Goal: Information Seeking & Learning: Learn about a topic

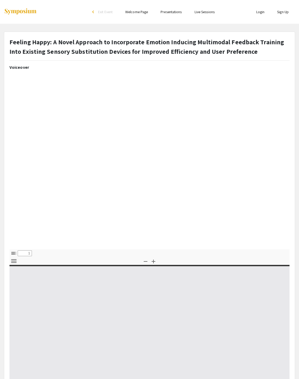
select select "custom"
type input "0"
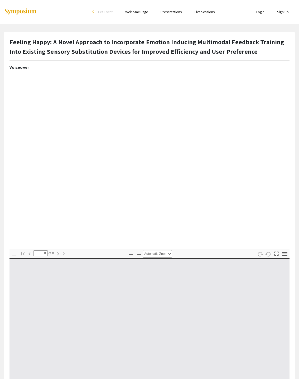
select select "custom"
type input "1"
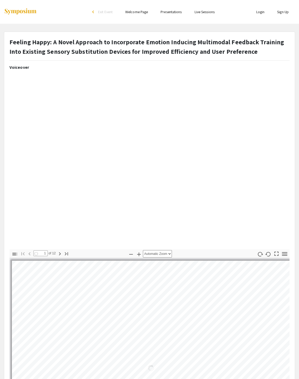
select select "auto"
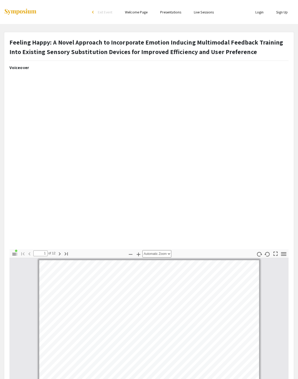
scroll to position [0, 0]
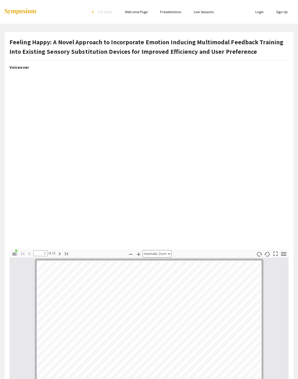
drag, startPoint x: 250, startPoint y: 51, endPoint x: 3, endPoint y: 42, distance: 247.2
click at [3, 42] on div "Feeling Happy: A Novel Approach to Incorporate Emotion Inducing Multimodal Feed…" at bounding box center [149, 262] width 298 height 460
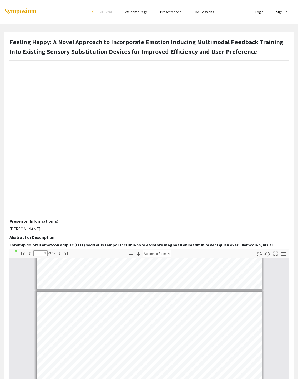
scroll to position [0, 0]
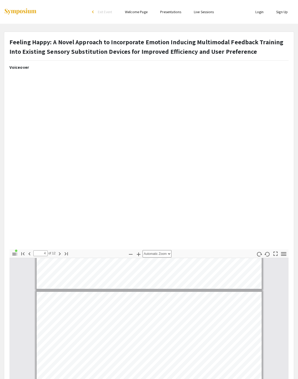
click at [49, 43] on strong "Feeling Happy: A Novel Approach to Incorporate Emotion Inducing Multimodal Feed…" at bounding box center [146, 47] width 274 height 18
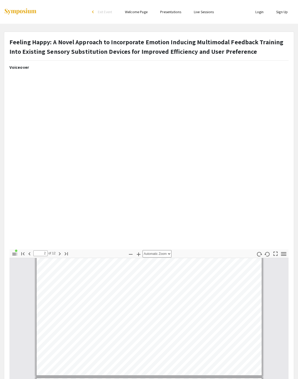
scroll to position [263, 0]
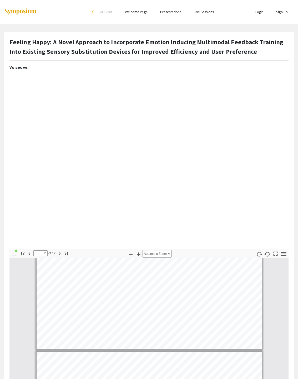
type input "3"
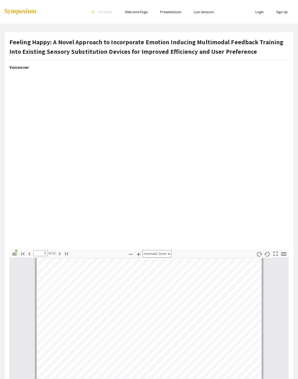
scroll to position [395, 0]
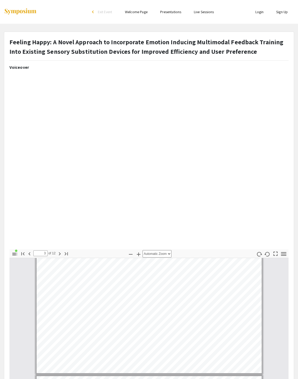
select select "page-width"
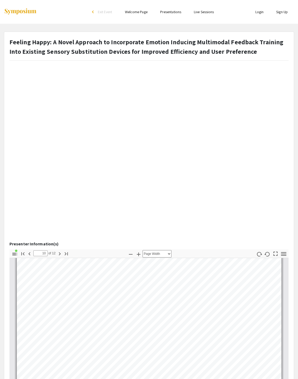
scroll to position [1945, 0]
click at [104, 378] on html "Skip navigation arrow_back_ios Exit Event Welcome Page Presentations Live Sessi…" at bounding box center [149, 189] width 298 height 379
click at [140, 257] on div "Toggle Sidebar Find Go to First Page Previous 10 of 12 Next Go to Last Page Zoo…" at bounding box center [148, 341] width 279 height 184
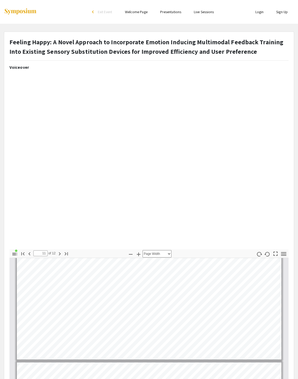
scroll to position [2185, 0]
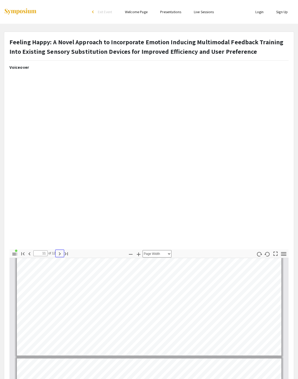
click at [60, 254] on icon "button" at bounding box center [60, 253] width 2 height 3
type input "12"
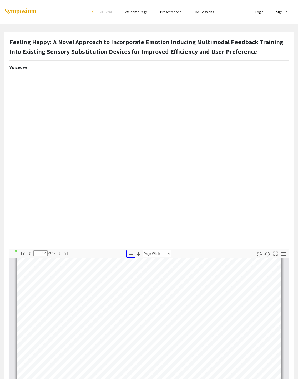
click at [131, 256] on icon "button" at bounding box center [131, 254] width 6 height 6
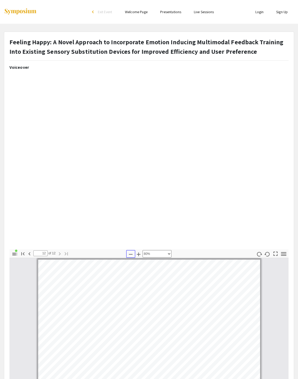
click at [131, 256] on icon "button" at bounding box center [131, 254] width 6 height 6
select select "custom"
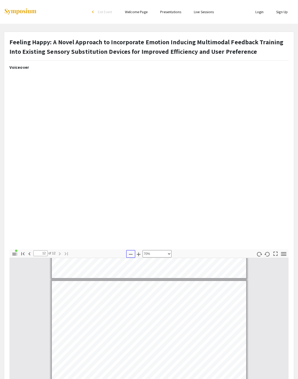
scroll to position [1665, 0]
click at [31, 252] on icon "button" at bounding box center [29, 253] width 6 height 6
type input "11"
select select "custom"
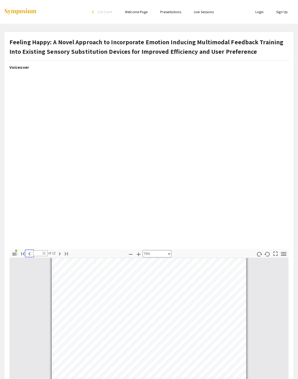
click at [31, 252] on icon "button" at bounding box center [29, 253] width 6 height 6
type input "10"
click at [130, 251] on icon "button" at bounding box center [131, 254] width 6 height 6
select select "custom"
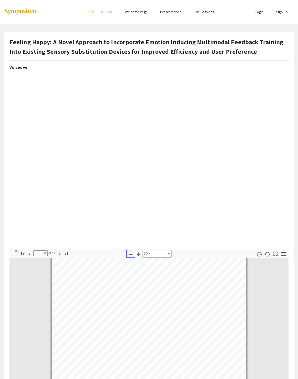
scroll to position [1188, 0]
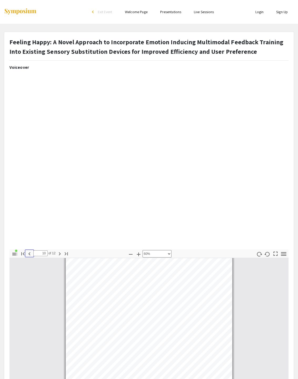
click at [30, 254] on icon "button" at bounding box center [29, 253] width 2 height 3
type input "9"
select select "custom"
type input "10"
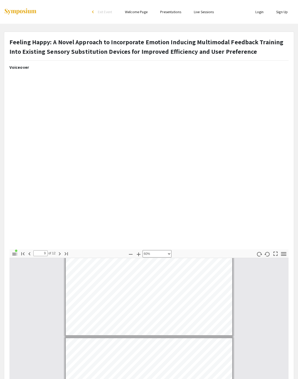
select select "custom"
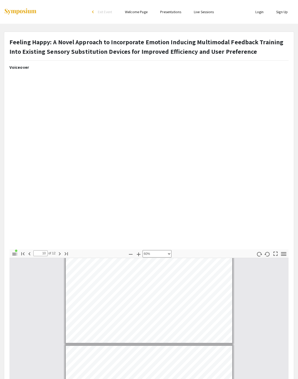
type input "9"
select select "custom"
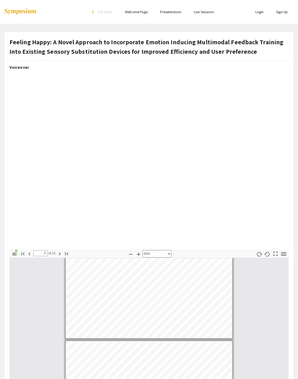
type input "8"
select select "custom"
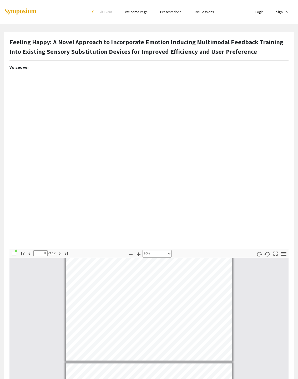
type input "9"
select select "custom"
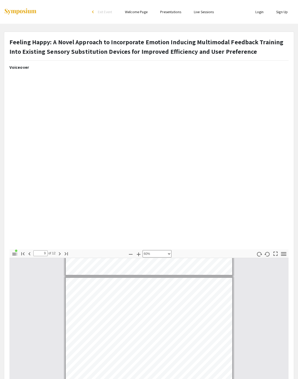
type input "10"
select select "custom"
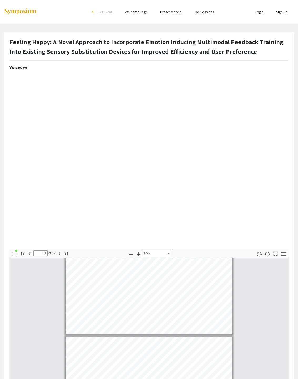
scroll to position [1161, 0]
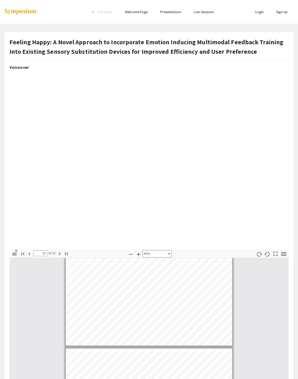
type input "9"
select select "custom"
type input "8"
select select "custom"
type input "7"
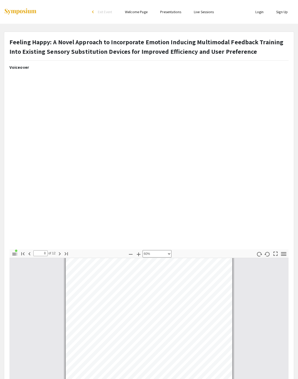
select select "custom"
type input "6"
select select "custom"
type input "5"
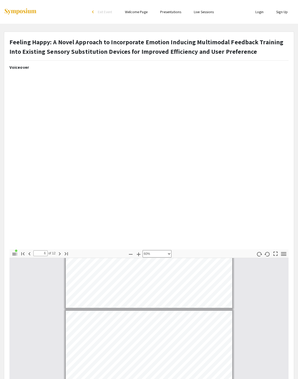
select select "custom"
type input "4"
select select "custom"
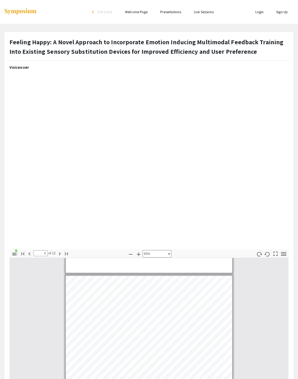
type input "2"
select select "custom"
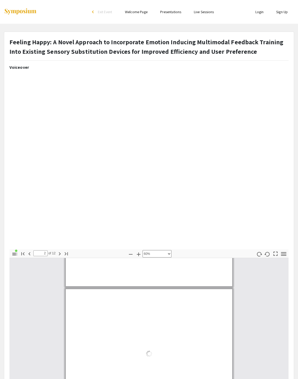
type input "1"
select select "custom"
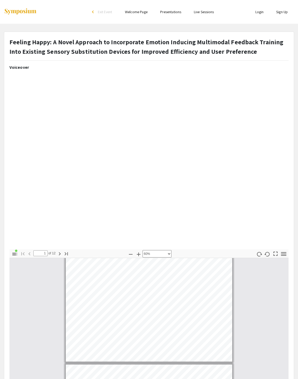
type input "2"
select select "custom"
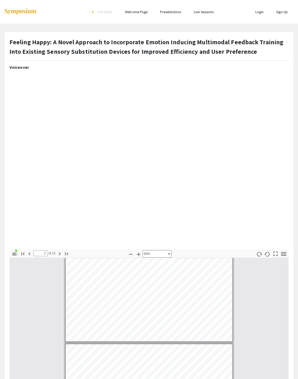
type input "3"
select select "custom"
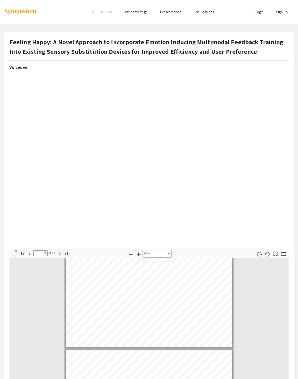
type input "4"
select select "custom"
type input "5"
select select "custom"
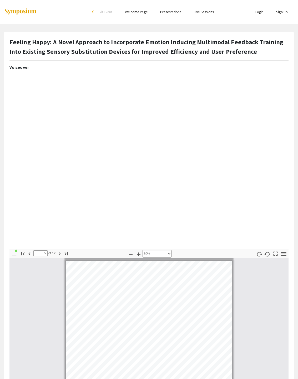
type input "6"
select select "custom"
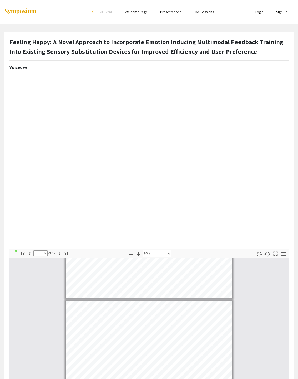
type input "7"
select select "custom"
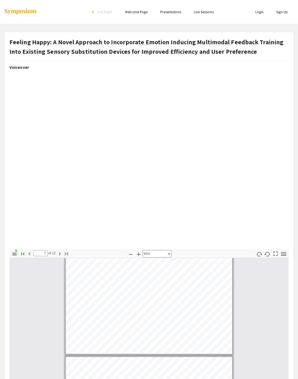
type input "8"
select select "custom"
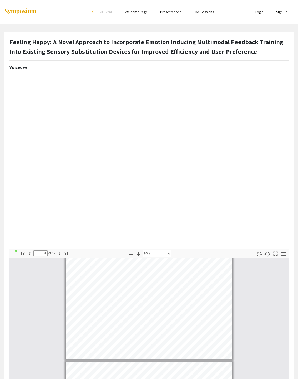
type input "9"
select select "custom"
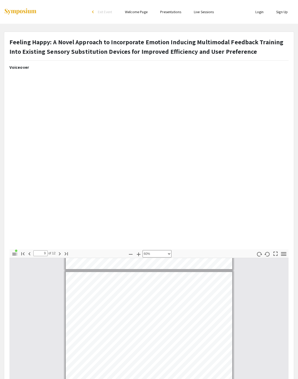
type input "10"
select select "custom"
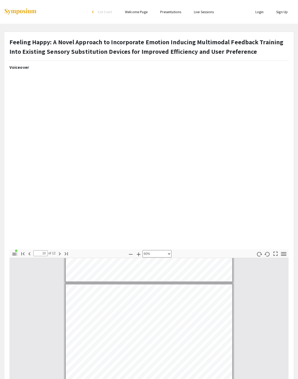
type input "11"
select select "custom"
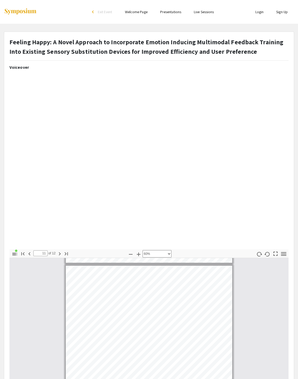
type input "12"
select select "custom"
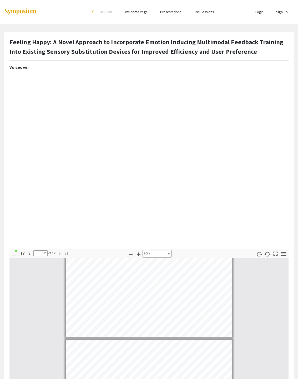
scroll to position [1369, 0]
type input "11"
select select "custom"
type input "10"
select select "custom"
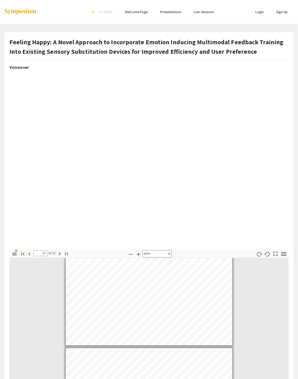
type input "9"
select select "custom"
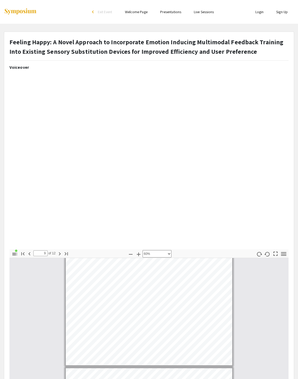
type input "8"
select select "custom"
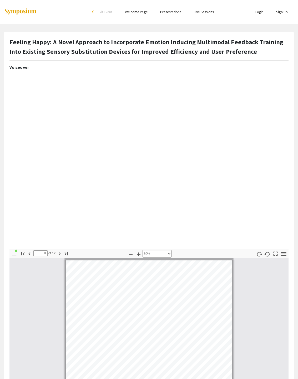
type input "7"
select select "custom"
type input "6"
select select "custom"
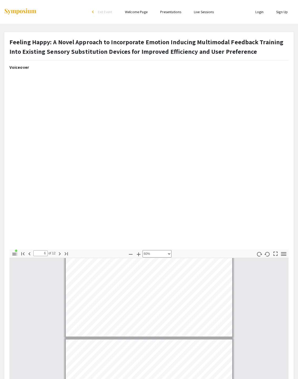
type input "5"
select select "custom"
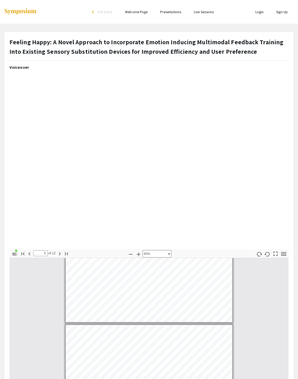
type input "4"
select select "custom"
type input "3"
select select "custom"
type input "2"
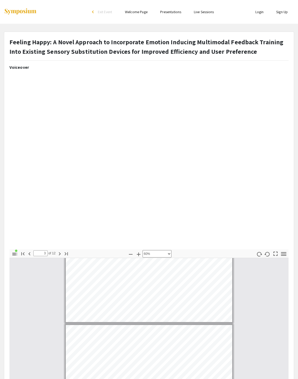
select select "custom"
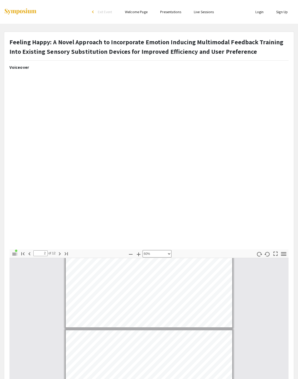
type input "1"
select select "custom"
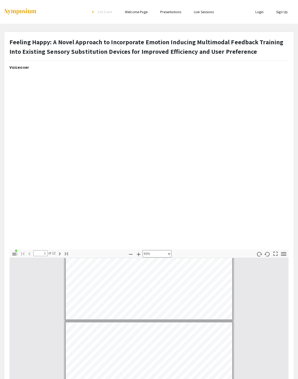
type input "2"
select select "custom"
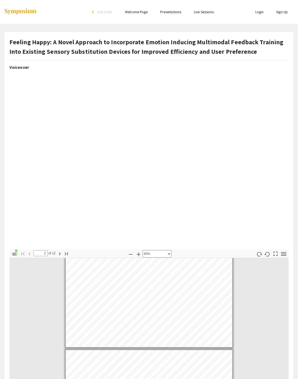
type input "3"
select select "custom"
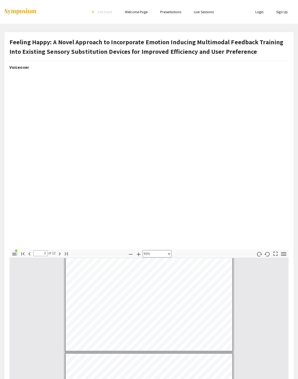
type input "4"
select select "custom"
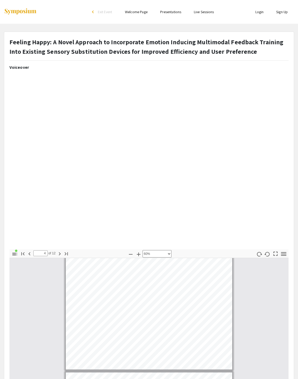
type input "5"
select select "custom"
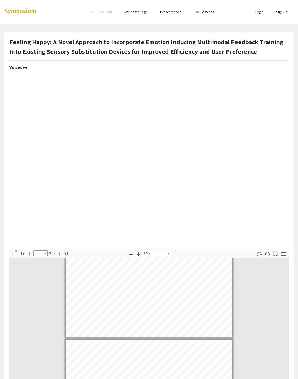
type input "6"
select select "custom"
type input "7"
select select "custom"
type input "8"
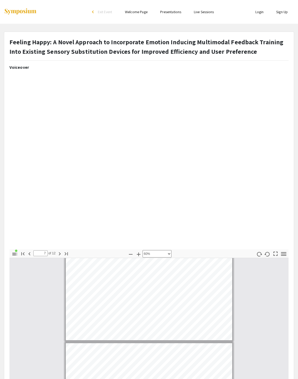
select select "custom"
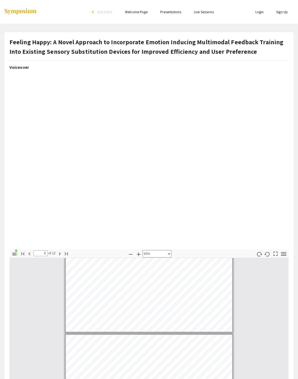
type input "9"
select select "custom"
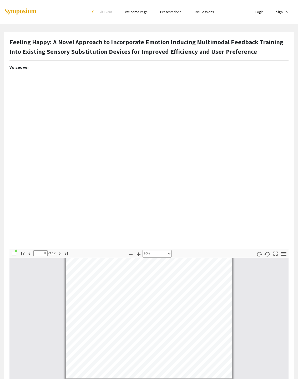
type input "10"
select select "custom"
type input "11"
select select "custom"
type input "12"
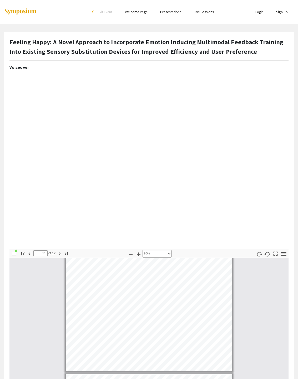
select select "custom"
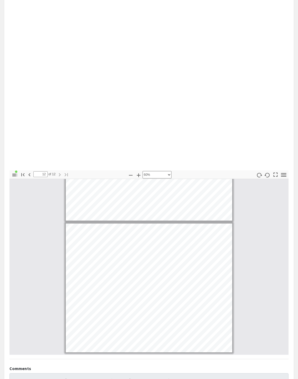
scroll to position [142, 0]
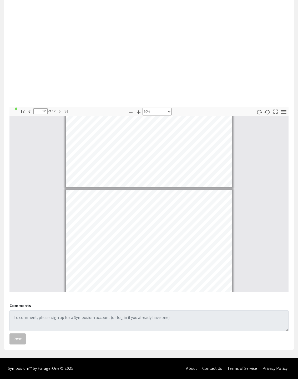
type input "11"
select select "custom"
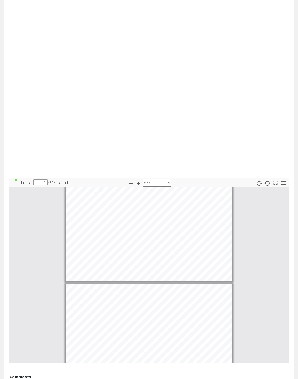
scroll to position [63, 0]
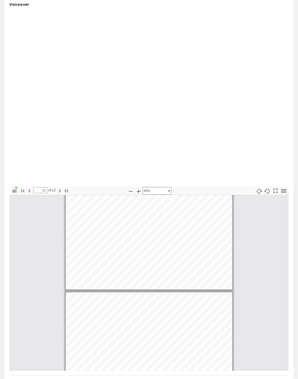
type input "12"
select select "custom"
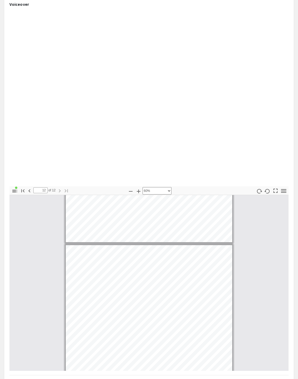
scroll to position [1406, 0]
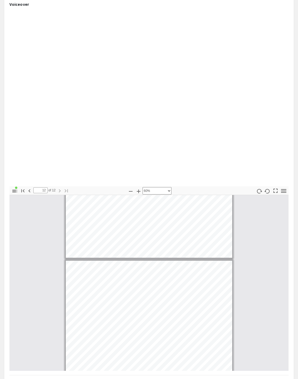
type input "11"
select select "custom"
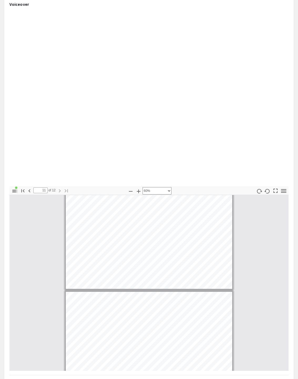
scroll to position [1354, 0]
type input "12"
select select "custom"
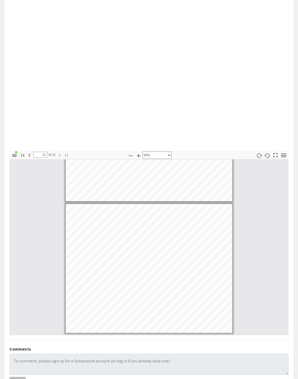
scroll to position [116, 0]
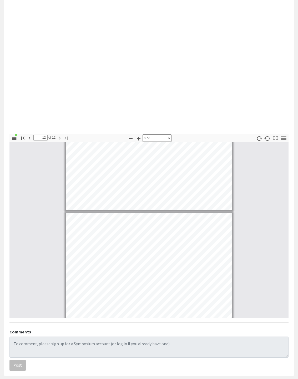
type input "11"
select select "custom"
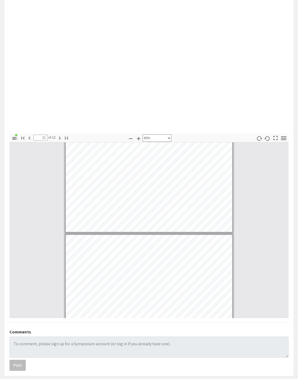
type input "10"
select select "custom"
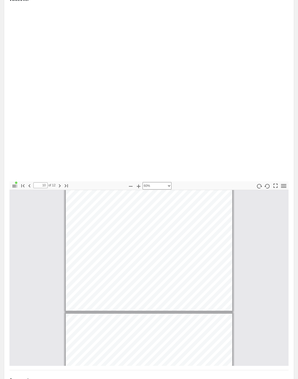
scroll to position [63, 0]
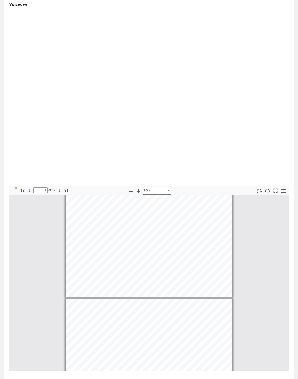
type input "11"
select select "custom"
type input "12"
select select "custom"
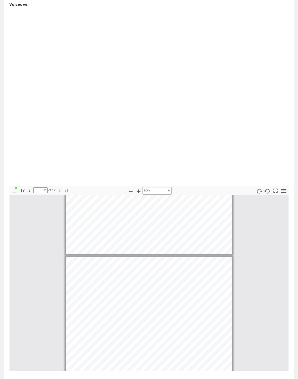
scroll to position [1406, 0]
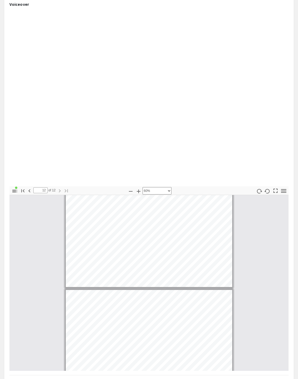
type input "11"
select select "custom"
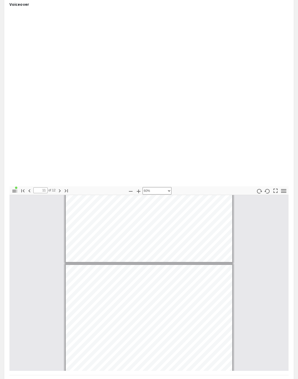
scroll to position [1248, 0]
type input "10"
select select "custom"
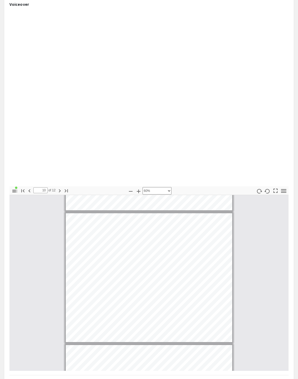
scroll to position [1143, 0]
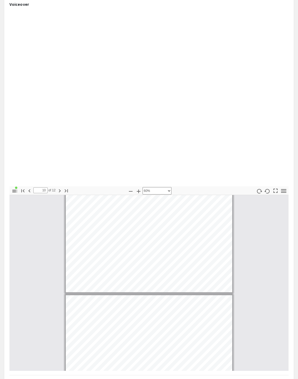
type input "9"
select select "custom"
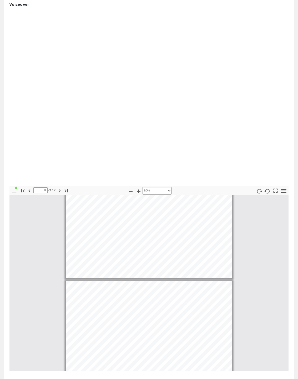
type input "8"
select select "custom"
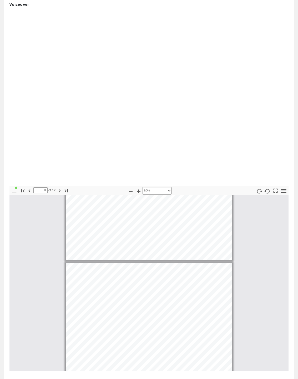
scroll to position [853, 0]
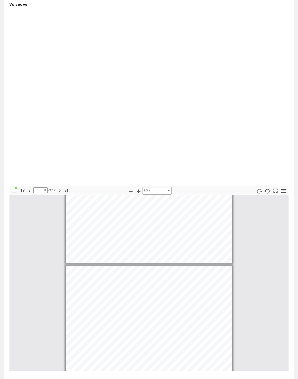
type input "7"
select select "custom"
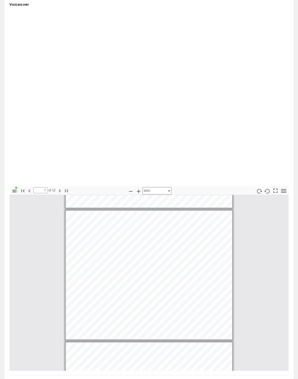
scroll to position [774, 0]
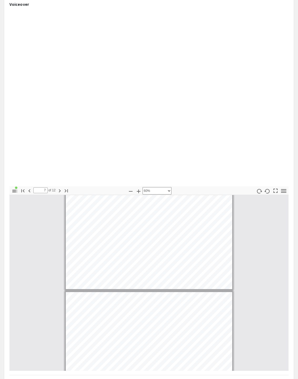
type input "6"
select select "custom"
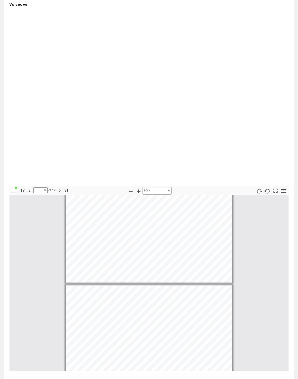
type input "5"
select select "custom"
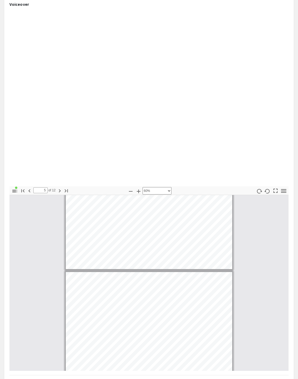
type input "4"
select select "custom"
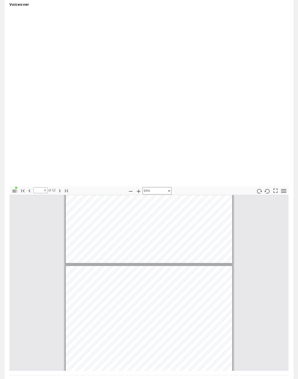
type input "3"
select select "custom"
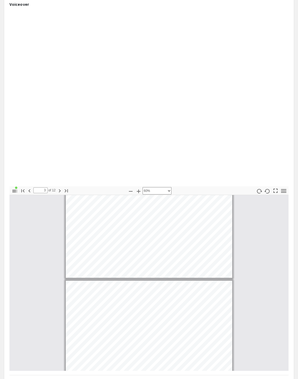
type input "2"
select select "custom"
type input "1"
select select "custom"
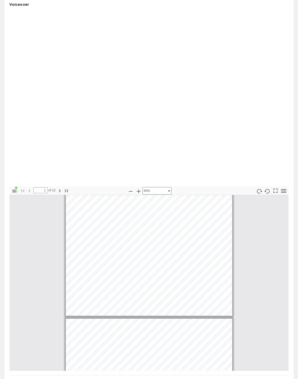
scroll to position [0, 0]
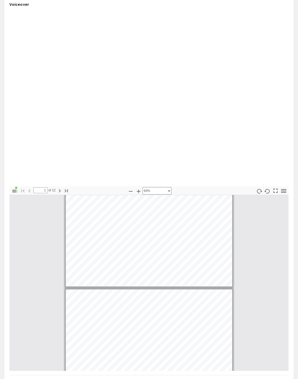
type input "2"
select select "custom"
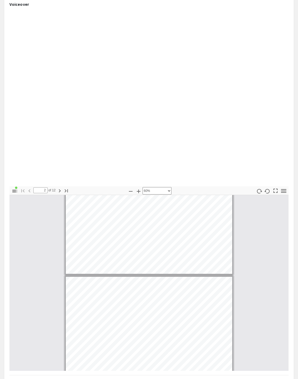
type input "1"
select select "custom"
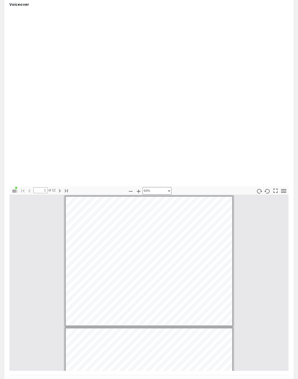
type input "2"
select select "custom"
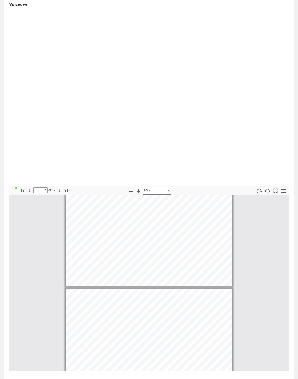
type input "3"
select select "custom"
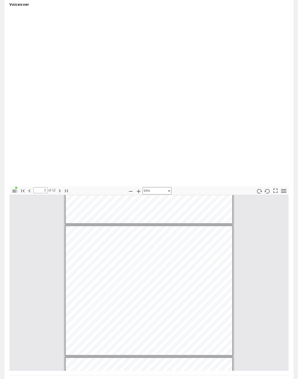
scroll to position [237, 0]
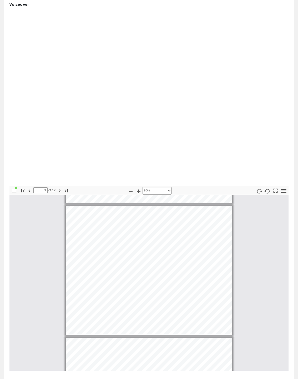
type input "4"
select select "custom"
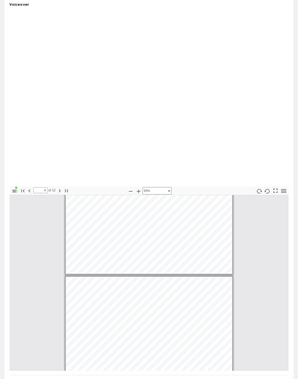
type input "3"
select select "custom"
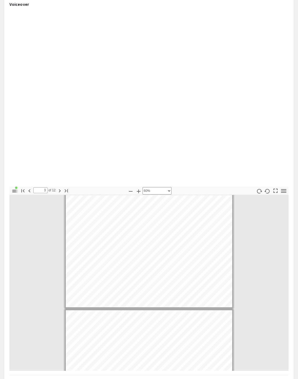
scroll to position [290, 0]
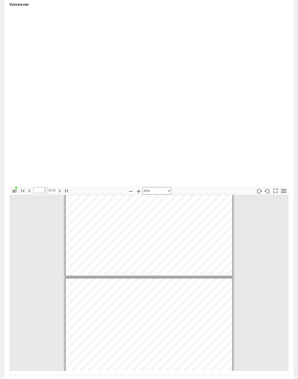
type input "4"
select select "custom"
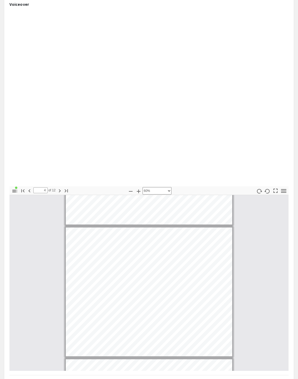
scroll to position [369, 0]
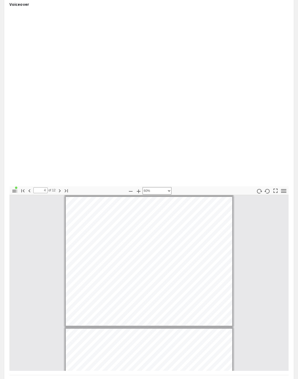
type input "5"
select select "custom"
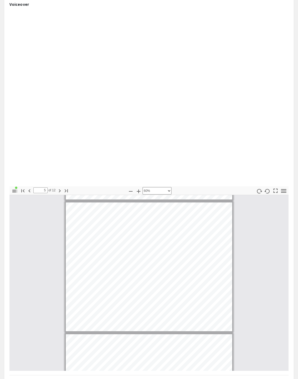
type input "6"
select select "custom"
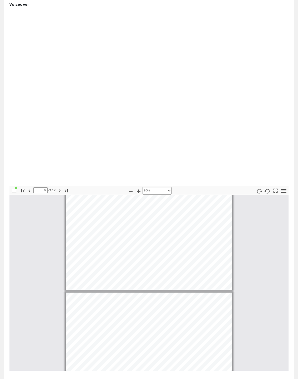
type input "7"
select select "custom"
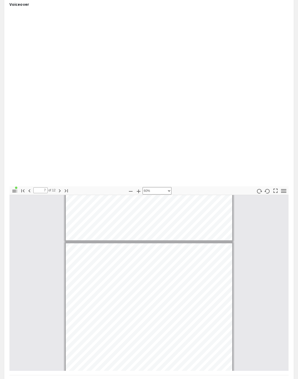
type input "8"
select select "custom"
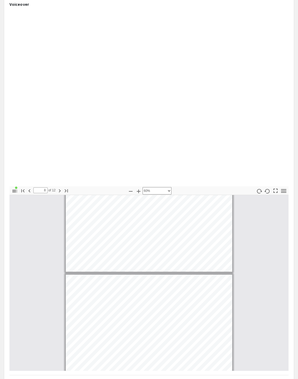
type input "9"
select select "custom"
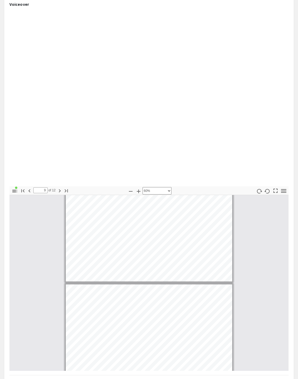
type input "10"
select select "custom"
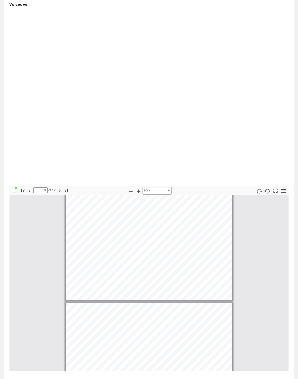
type input "11"
select select "custom"
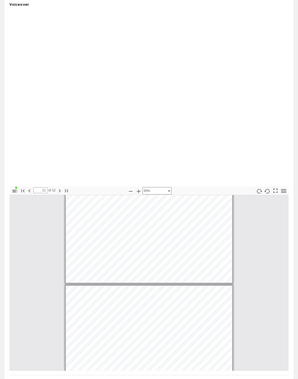
type input "12"
select select "custom"
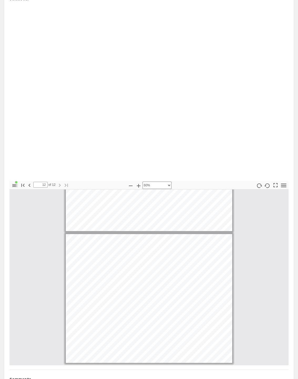
scroll to position [63, 0]
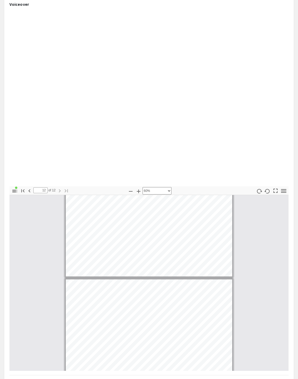
type input "11"
select select "custom"
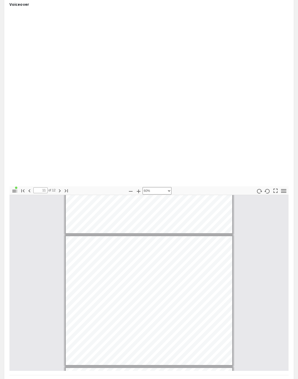
scroll to position [1275, 0]
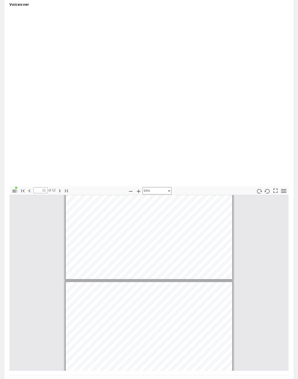
type input "10"
select select "custom"
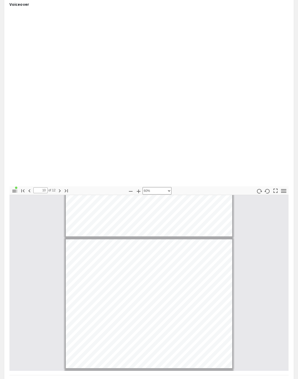
scroll to position [1143, 0]
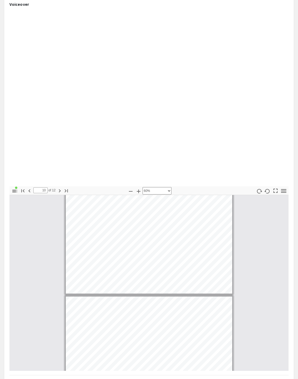
type input "11"
select select "custom"
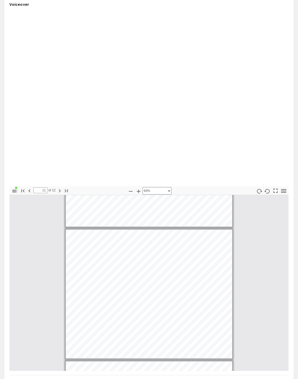
type input "12"
select select "custom"
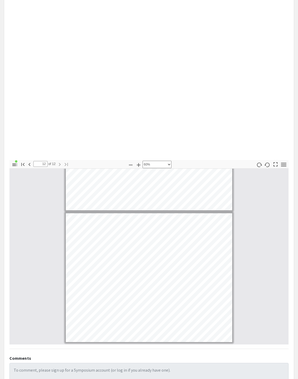
scroll to position [63, 0]
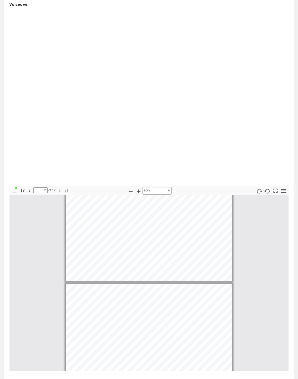
type input "11"
select select "custom"
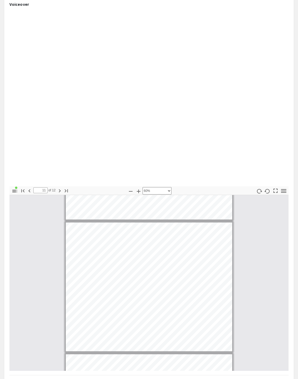
scroll to position [1275, 0]
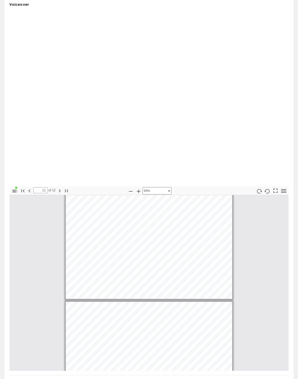
type input "12"
select select "custom"
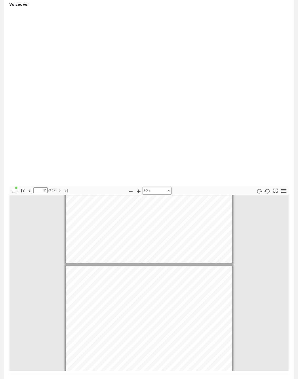
scroll to position [1406, 0]
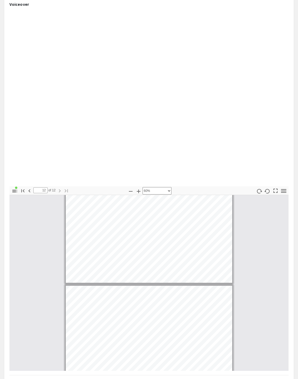
type input "11"
select select "custom"
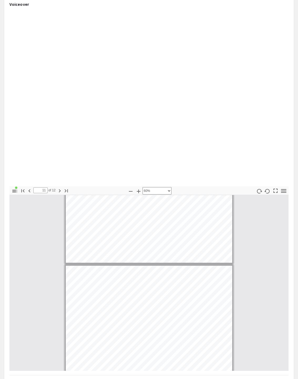
scroll to position [1248, 0]
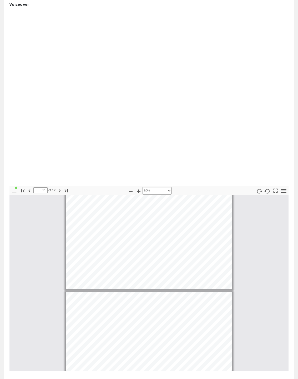
type input "12"
select select "custom"
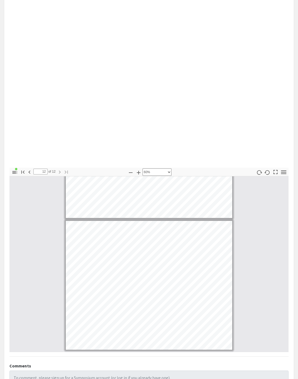
scroll to position [89, 0]
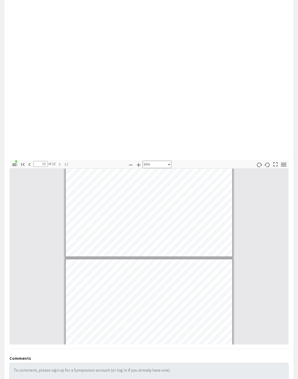
type input "11"
select select "custom"
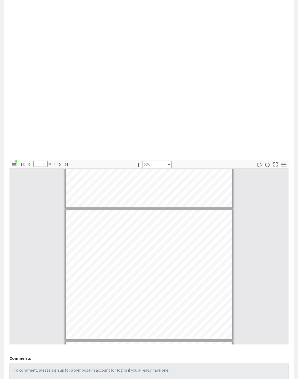
scroll to position [1275, 0]
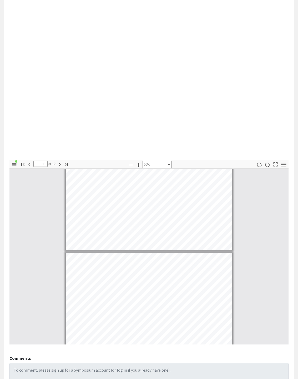
type input "10"
select select "custom"
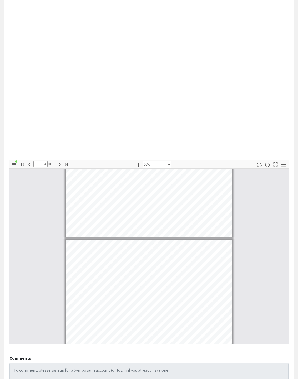
type input "9"
select select "custom"
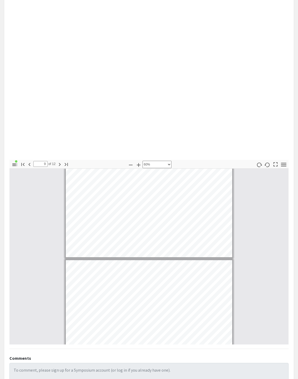
type input "8"
select select "custom"
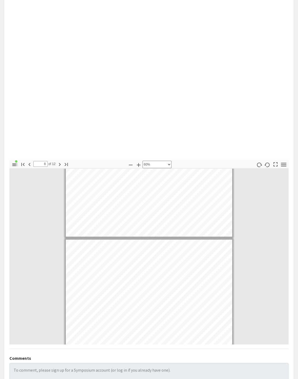
type input "7"
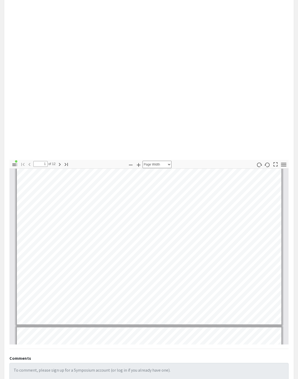
scroll to position [0, 0]
